Goal: Obtain resource: Obtain resource

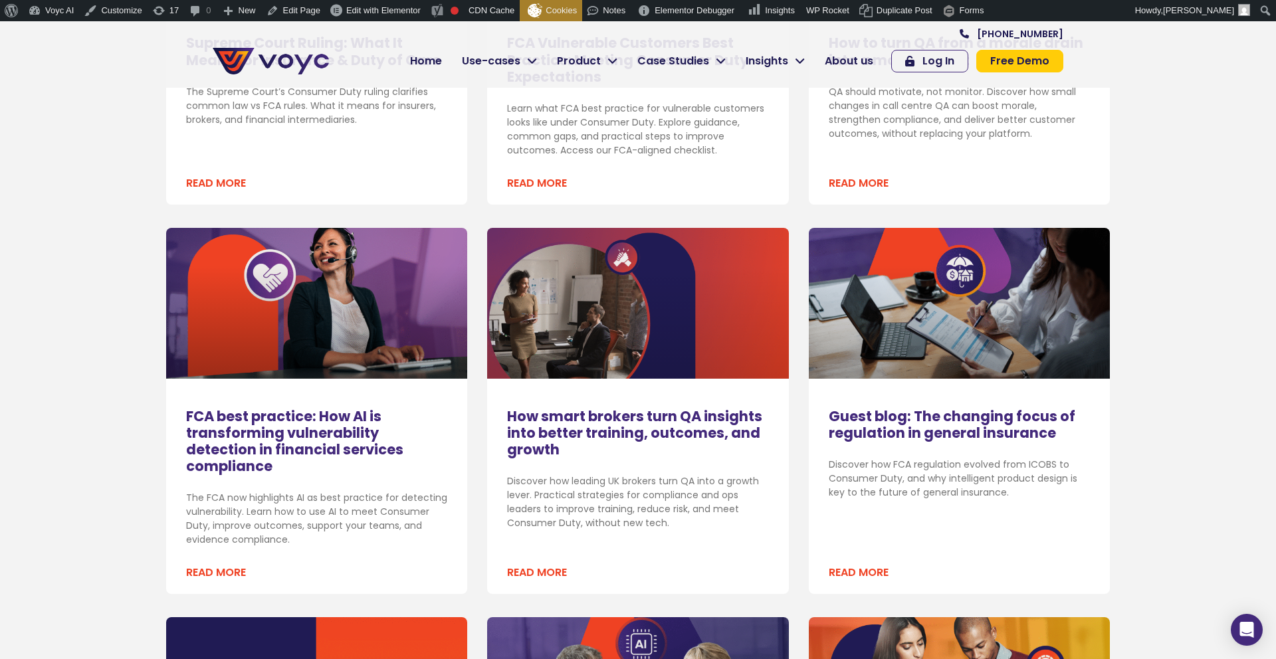
scroll to position [611, 0]
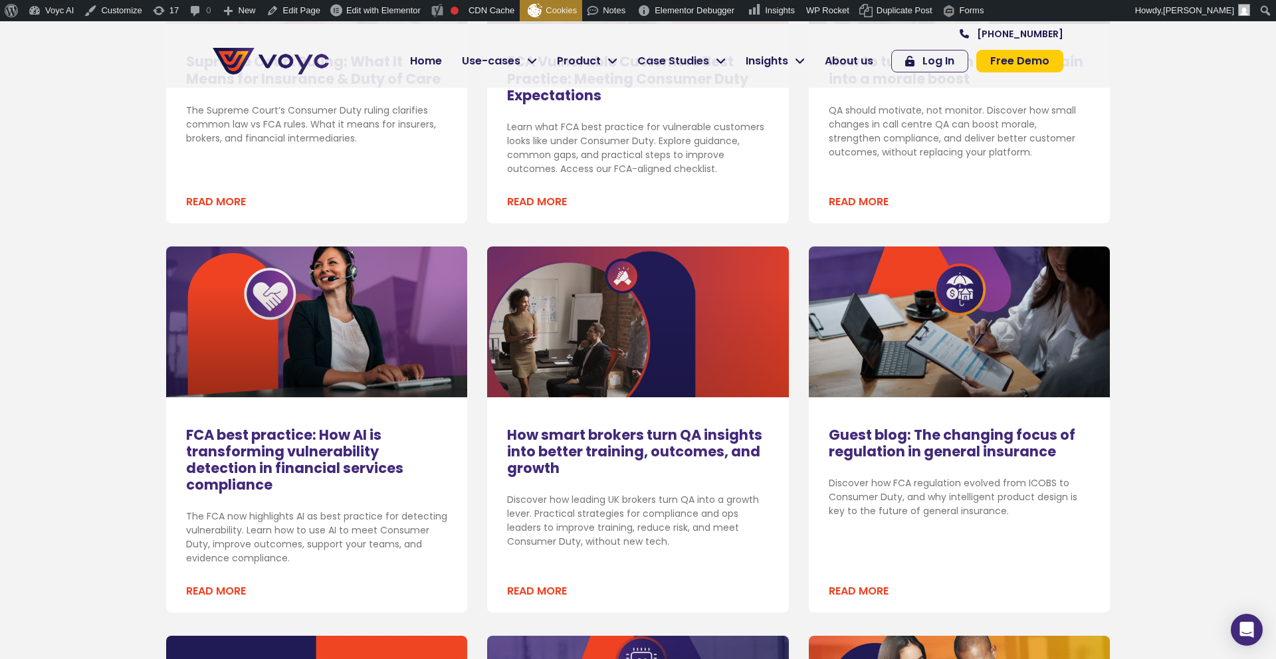
click at [557, 431] on link "How smart brokers turn QA insights into better training, outcomes, and growth" at bounding box center [634, 451] width 255 height 52
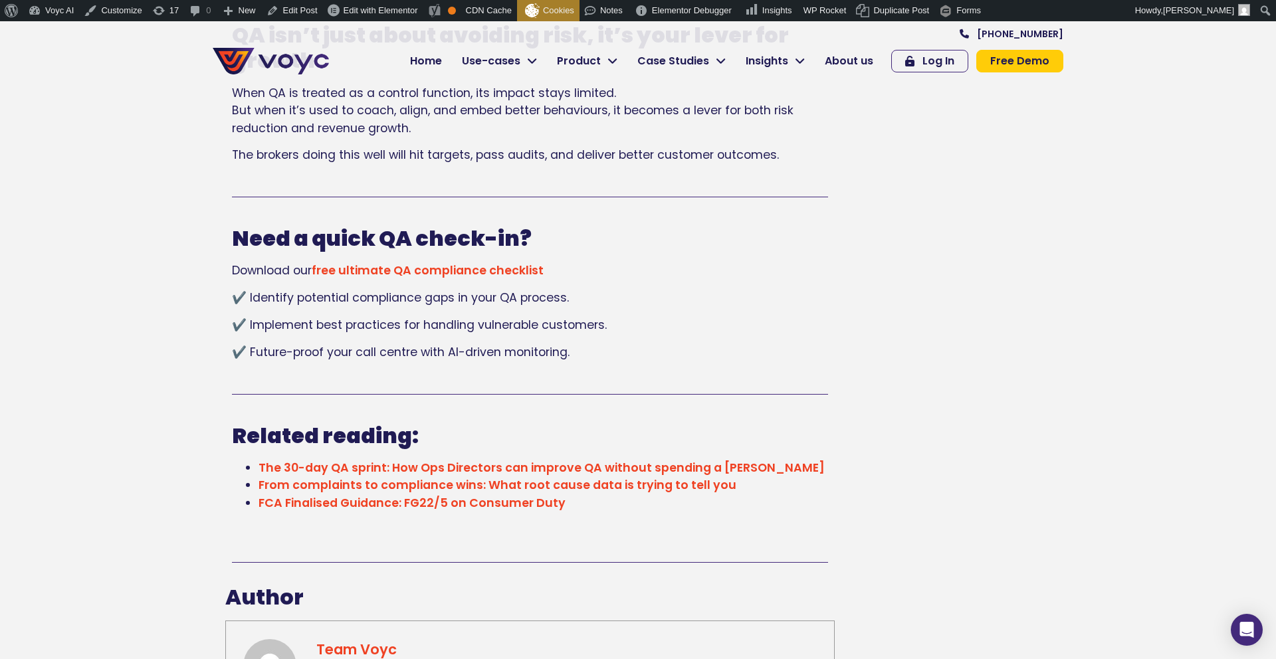
scroll to position [2912, 0]
click at [453, 272] on link "free ultimate QA compliance checklist" at bounding box center [428, 269] width 232 height 16
